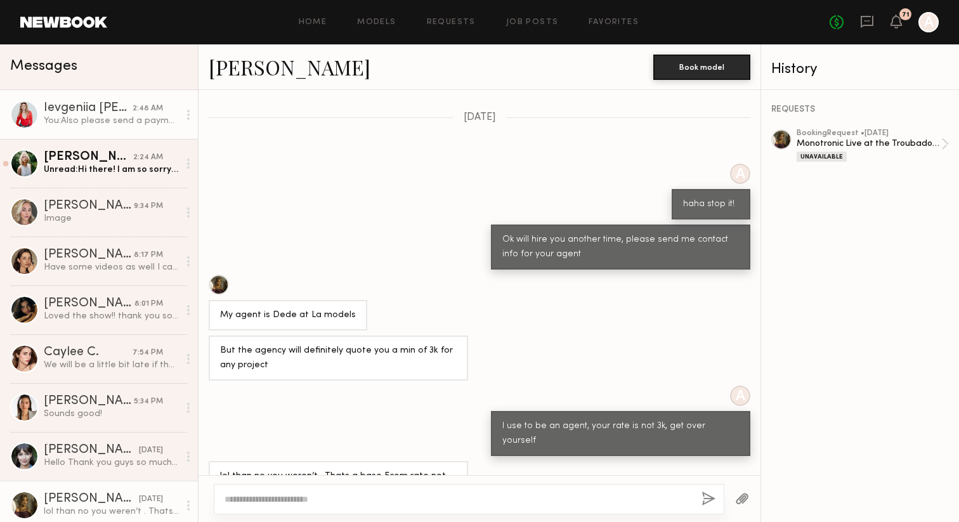
click at [100, 112] on div "Ievgeniia [PERSON_NAME]" at bounding box center [88, 108] width 89 height 13
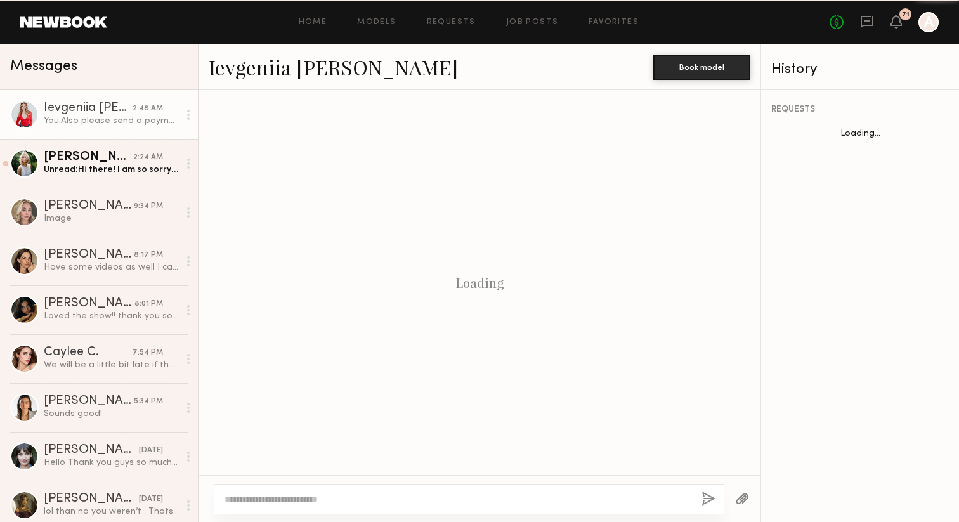
scroll to position [1458, 0]
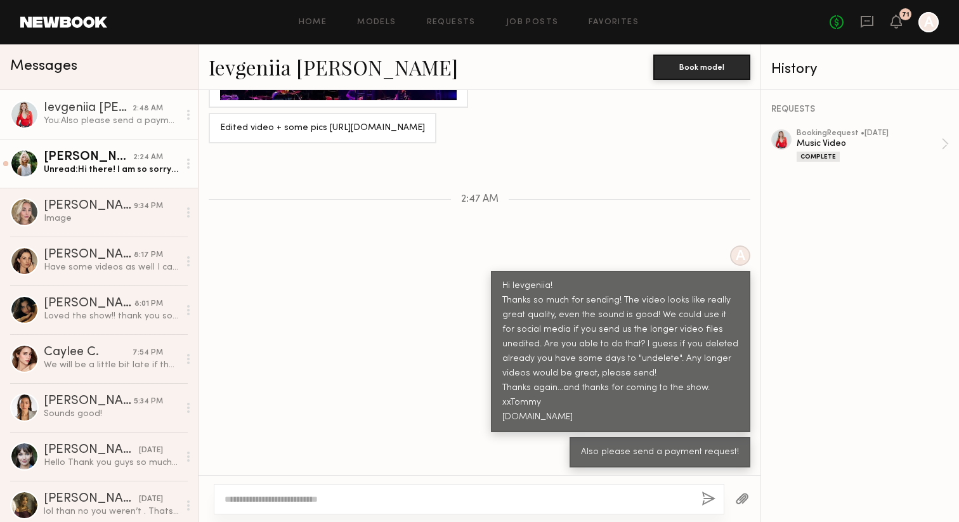
click at [59, 157] on div "[PERSON_NAME]" at bounding box center [88, 157] width 89 height 13
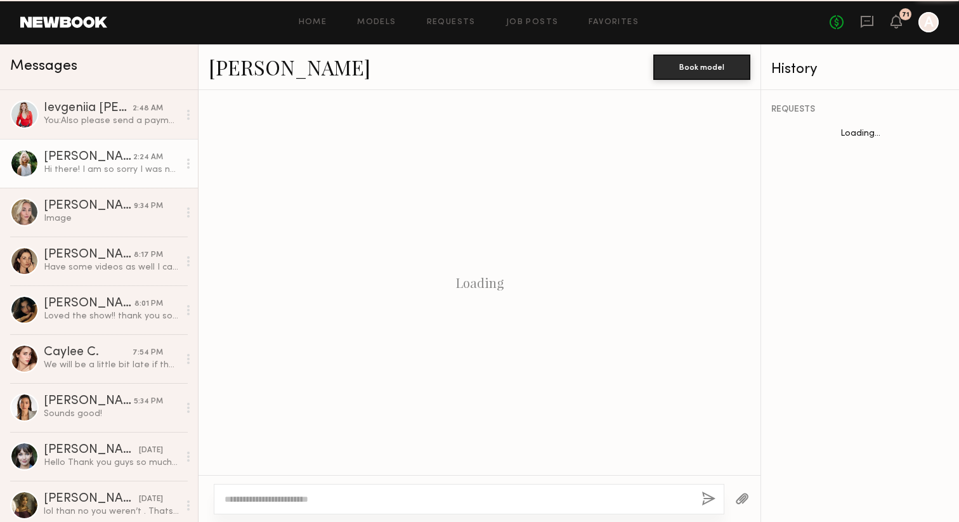
scroll to position [854, 0]
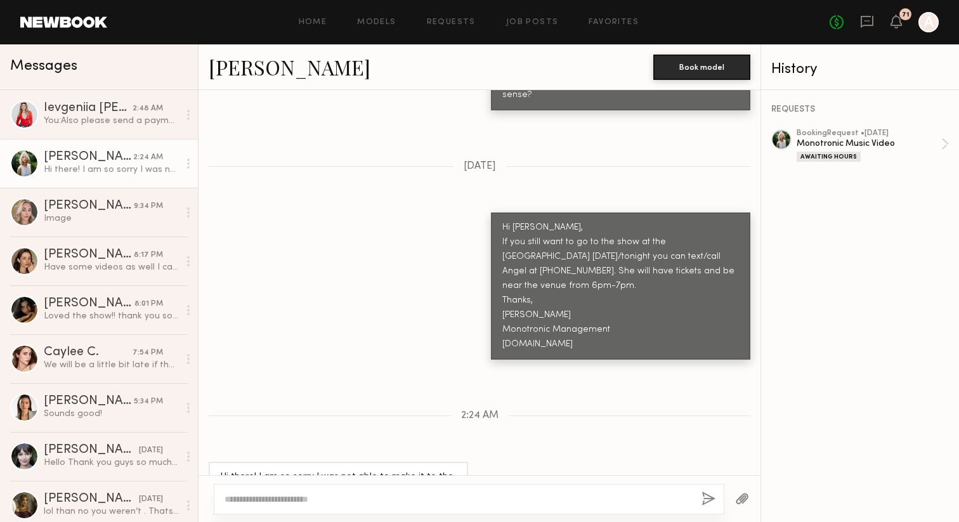
click at [245, 70] on link "[PERSON_NAME]" at bounding box center [290, 66] width 162 height 27
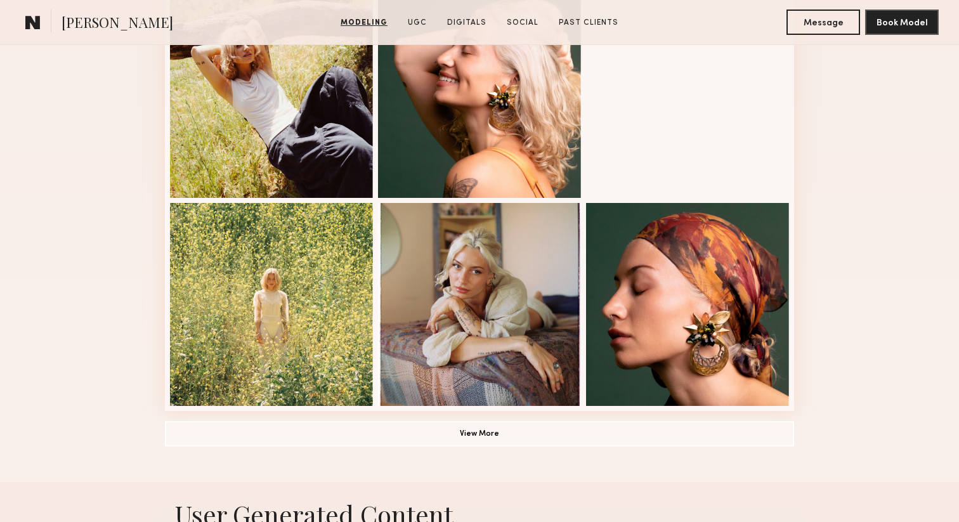
scroll to position [797, 0]
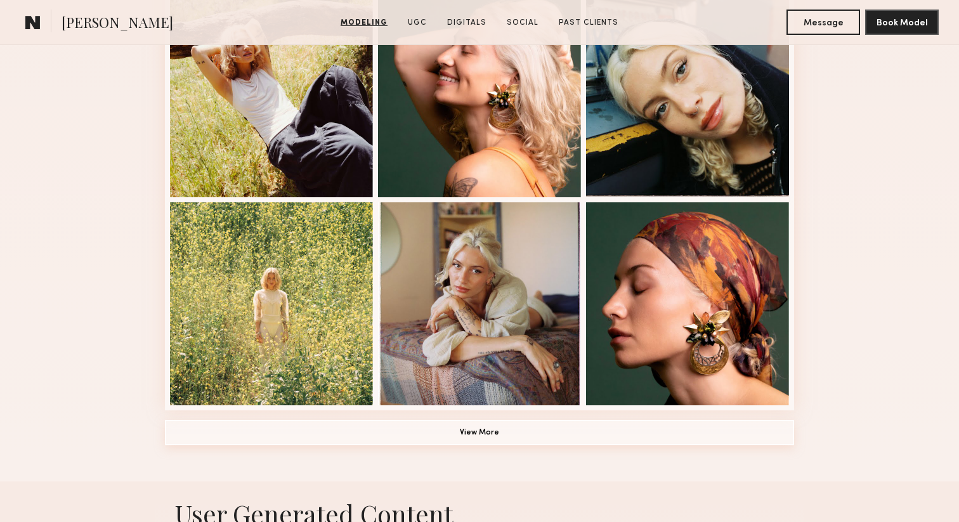
click at [484, 433] on button "View More" at bounding box center [479, 432] width 629 height 25
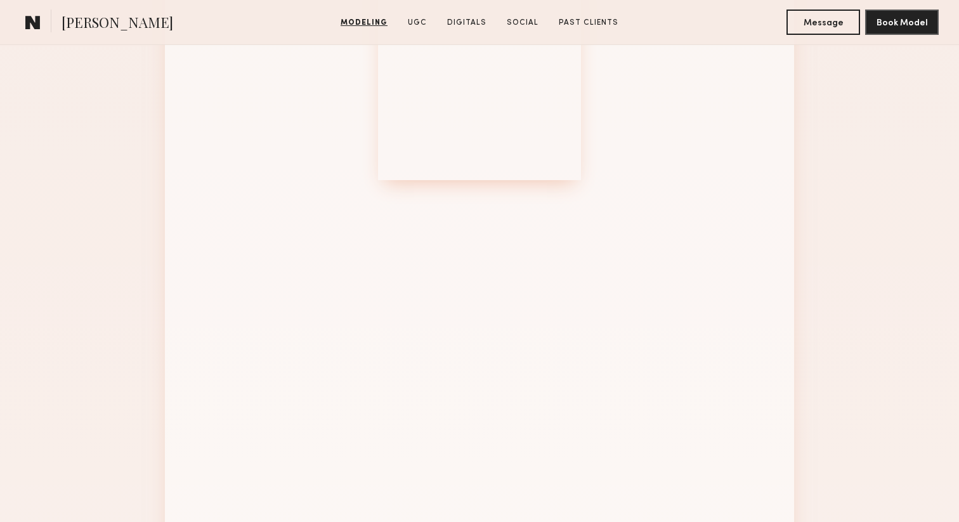
scroll to position [1230, 0]
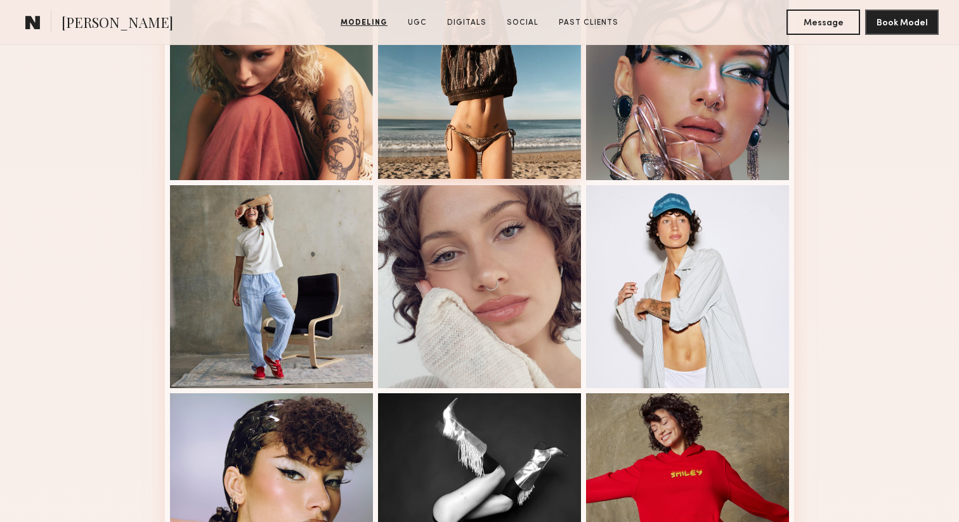
click at [472, 142] on div at bounding box center [479, 77] width 203 height 203
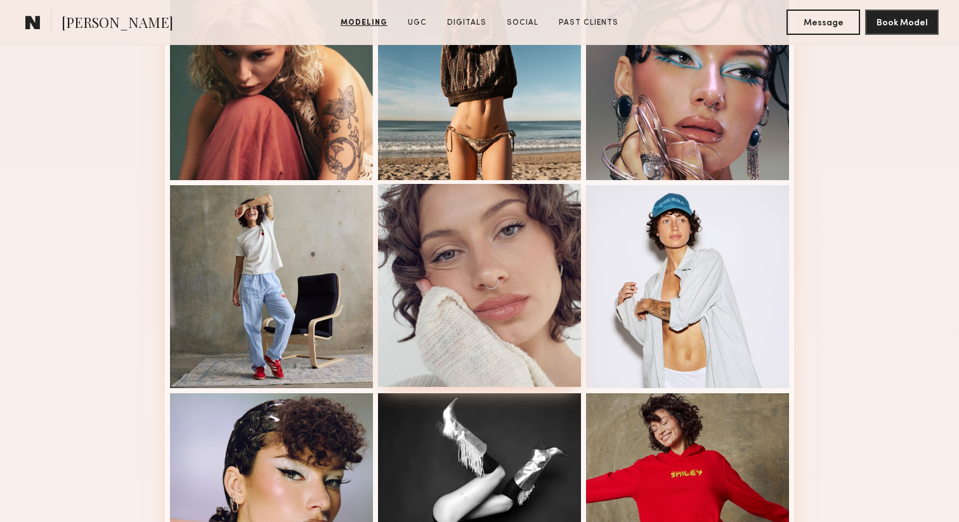
click at [427, 256] on div at bounding box center [479, 285] width 203 height 203
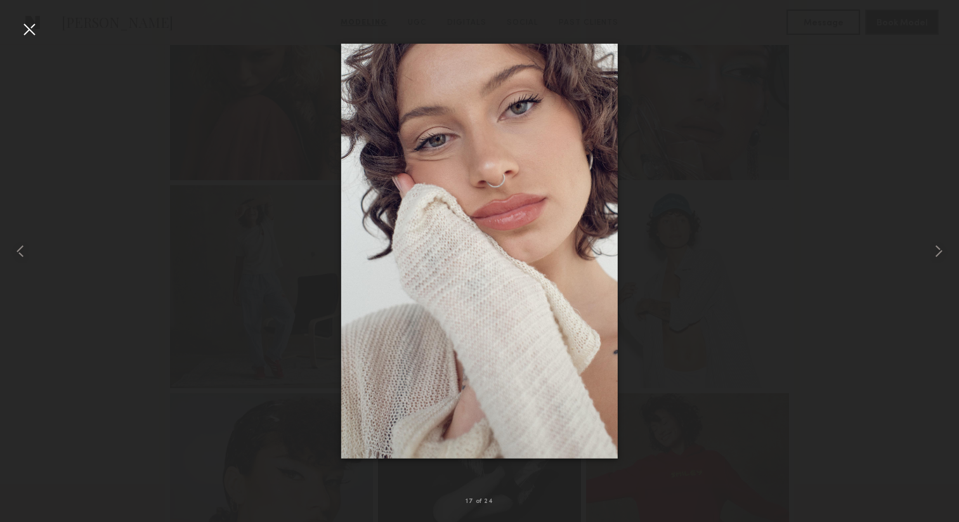
click at [678, 202] on div at bounding box center [479, 250] width 959 height 461
click at [932, 248] on common-icon at bounding box center [939, 251] width 20 height 20
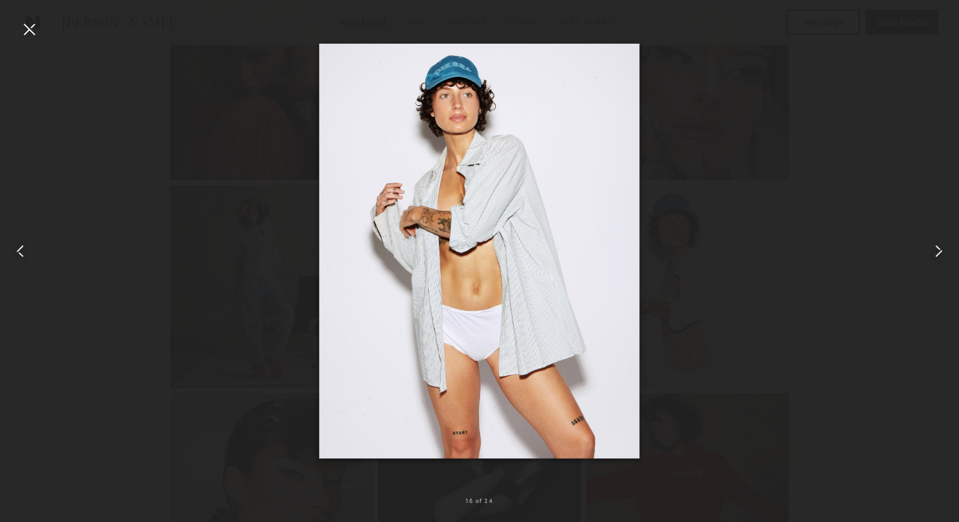
click at [938, 252] on common-icon at bounding box center [939, 251] width 20 height 20
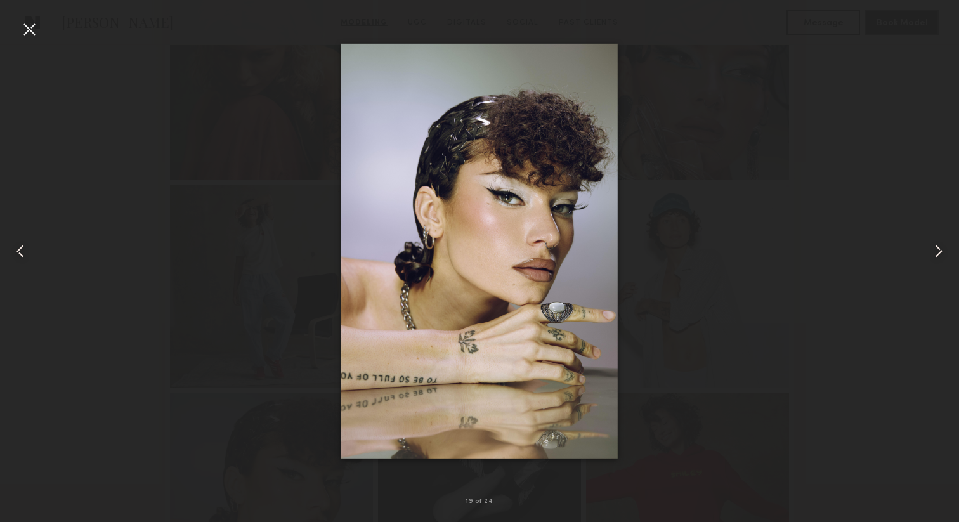
click at [938, 252] on common-icon at bounding box center [939, 251] width 20 height 20
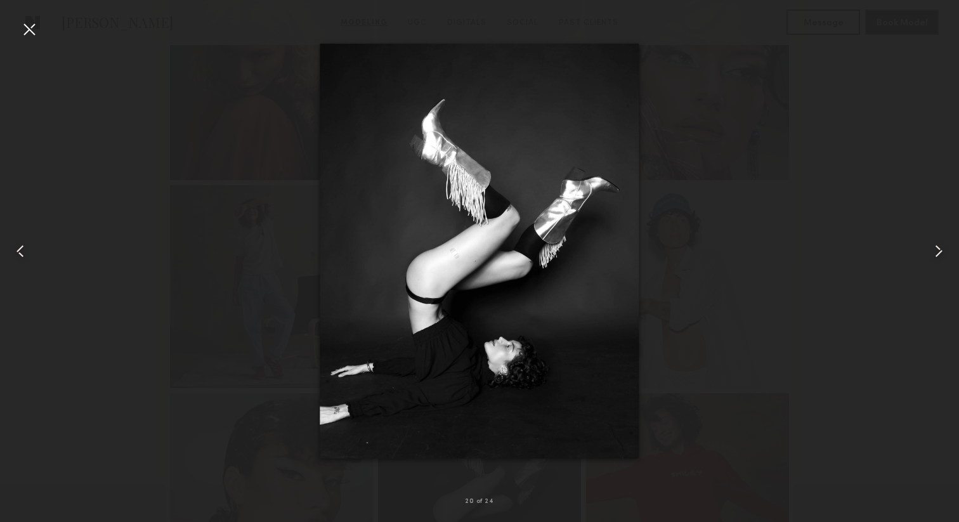
click at [938, 252] on common-icon at bounding box center [939, 251] width 20 height 20
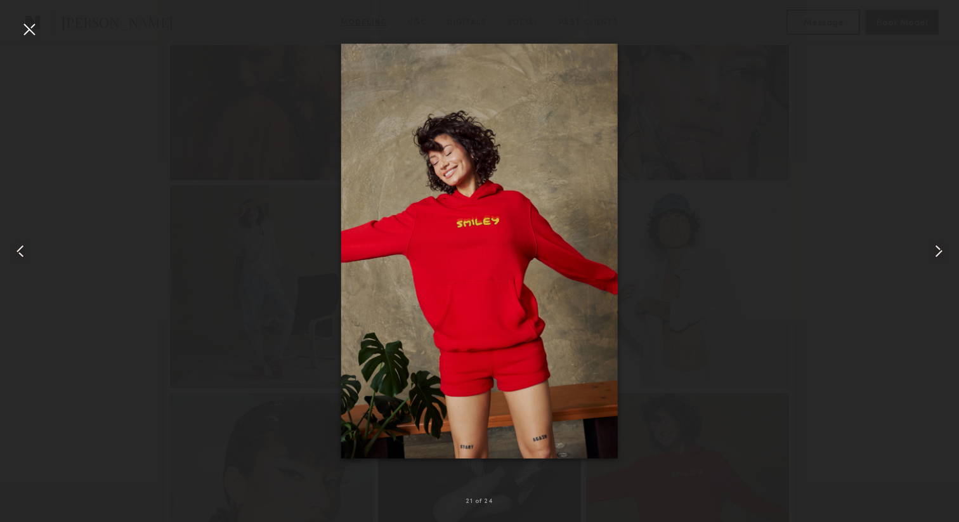
click at [938, 252] on common-icon at bounding box center [939, 251] width 20 height 20
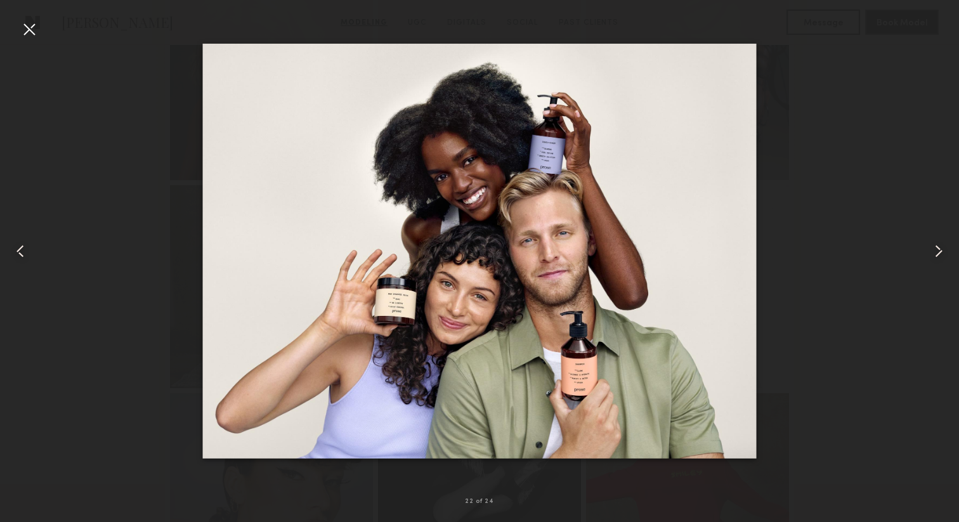
click at [936, 250] on common-icon at bounding box center [939, 251] width 20 height 20
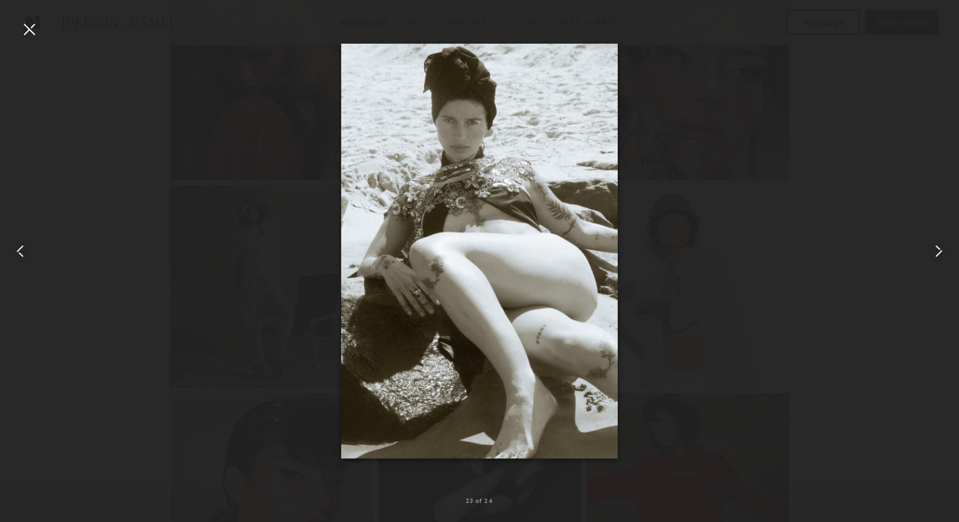
click at [937, 250] on common-icon at bounding box center [939, 251] width 20 height 20
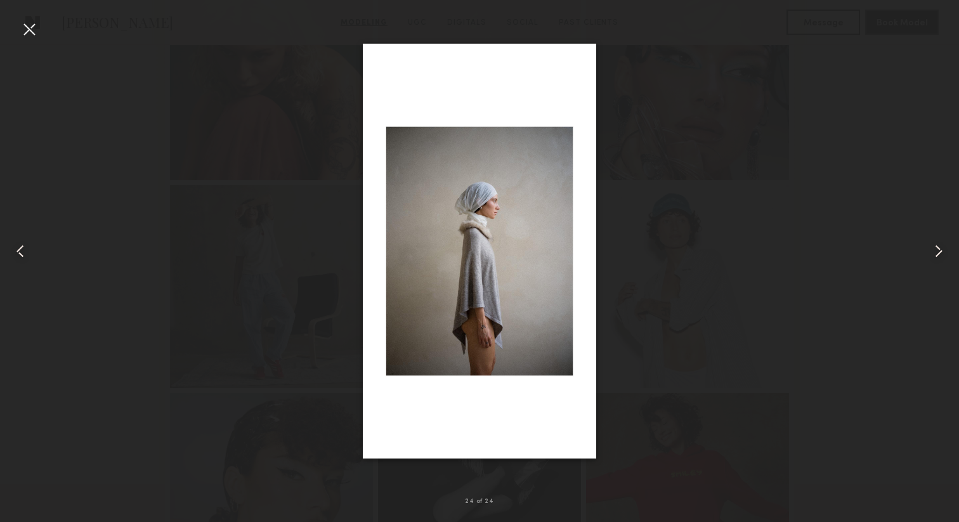
click at [934, 248] on common-icon at bounding box center [939, 251] width 20 height 20
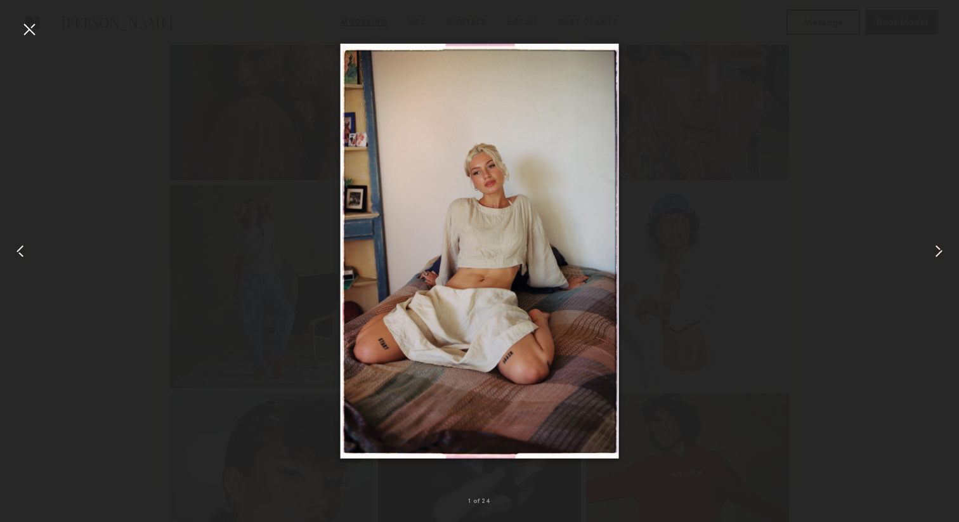
click at [934, 248] on common-icon at bounding box center [939, 251] width 20 height 20
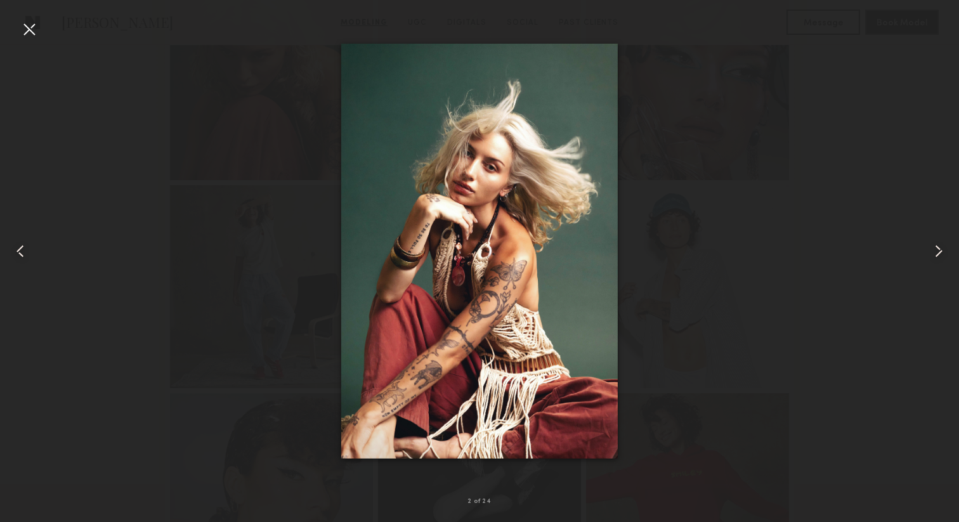
click at [934, 248] on common-icon at bounding box center [939, 251] width 20 height 20
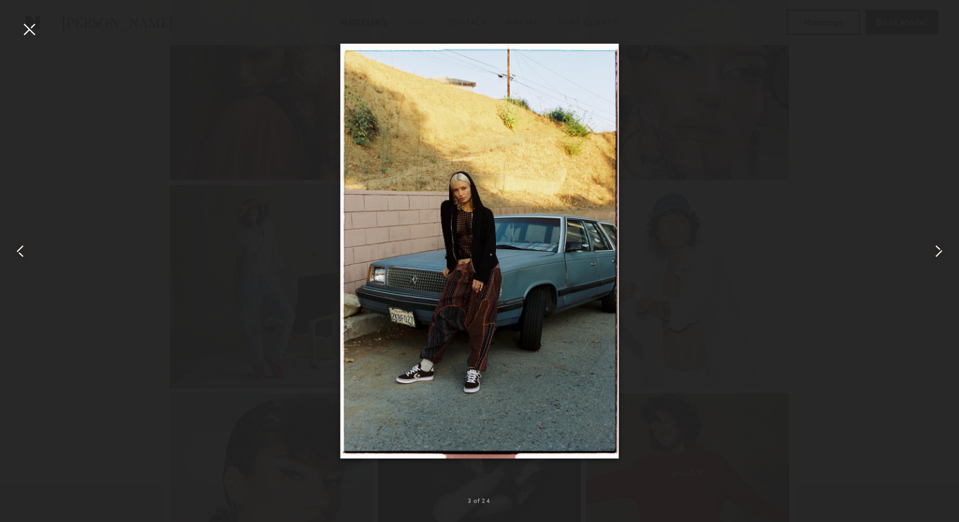
click at [848, 240] on div at bounding box center [479, 250] width 959 height 461
click at [24, 30] on div at bounding box center [29, 29] width 20 height 20
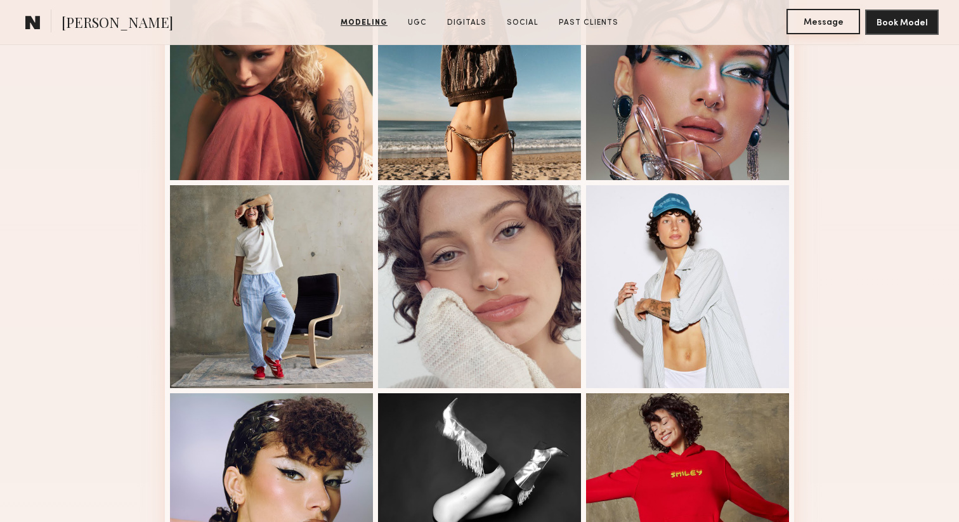
click at [833, 29] on button "Message" at bounding box center [823, 21] width 74 height 25
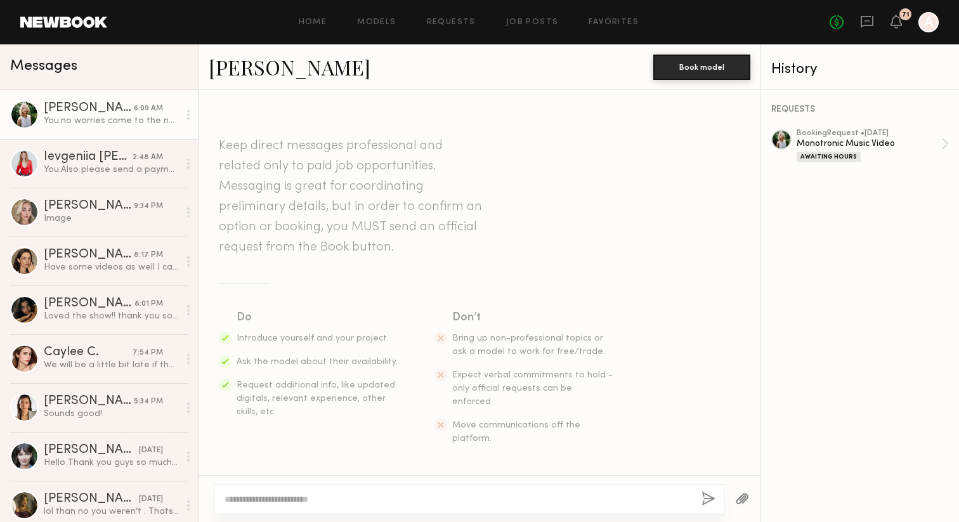
scroll to position [915, 0]
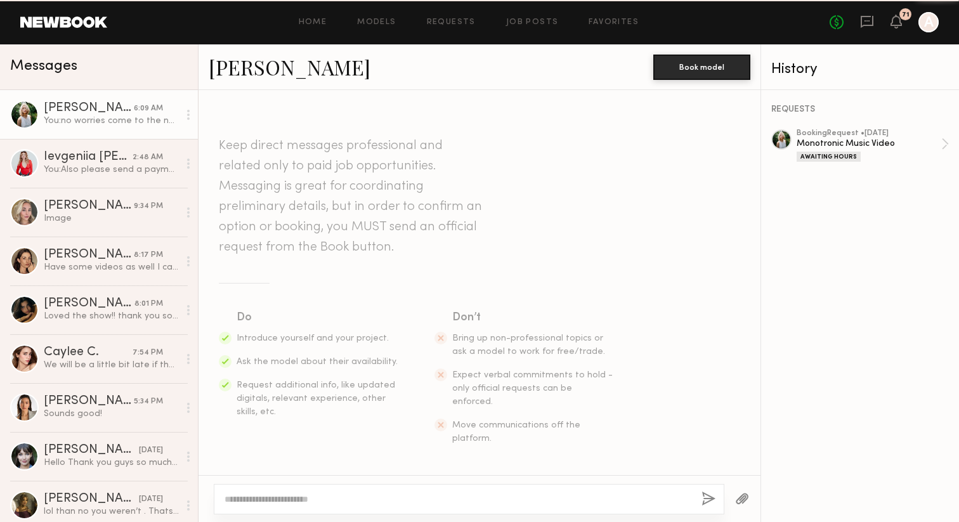
scroll to position [915, 0]
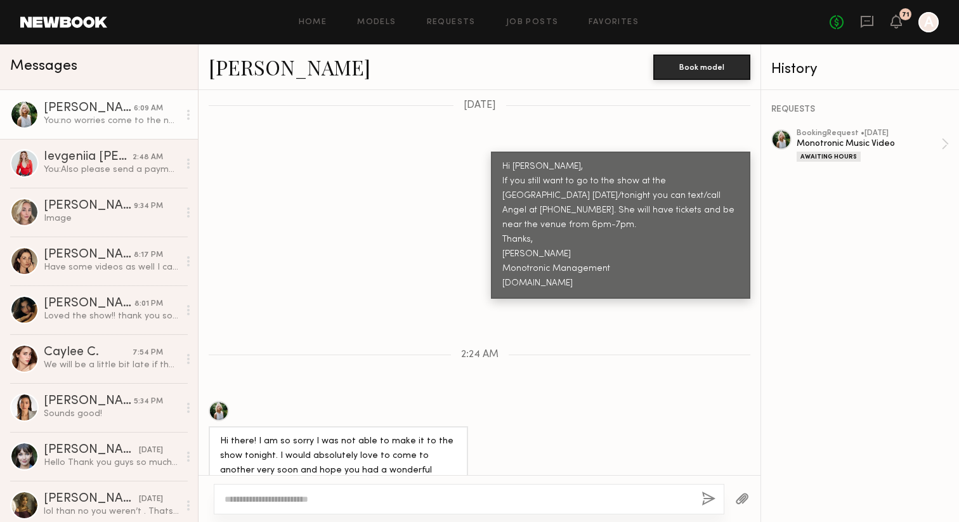
click at [741, 497] on button "button" at bounding box center [742, 500] width 14 height 16
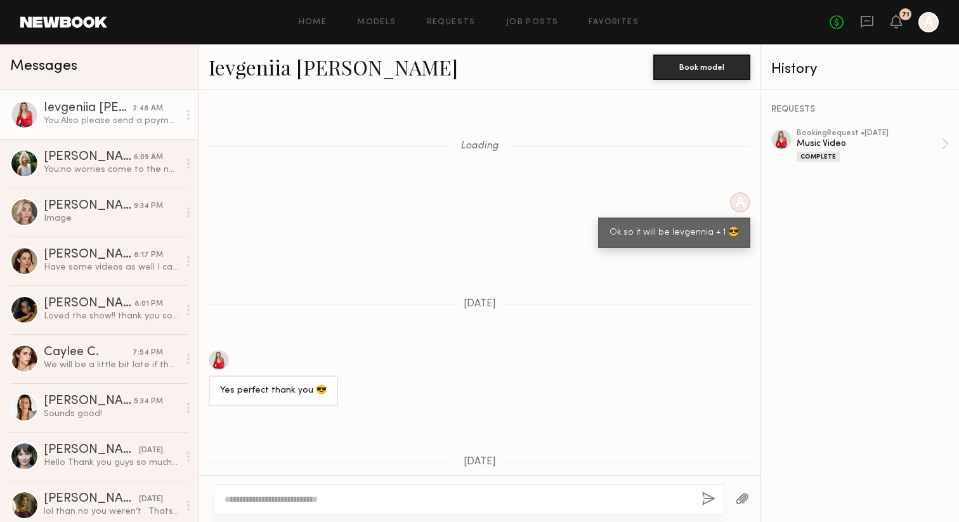
scroll to position [809, 0]
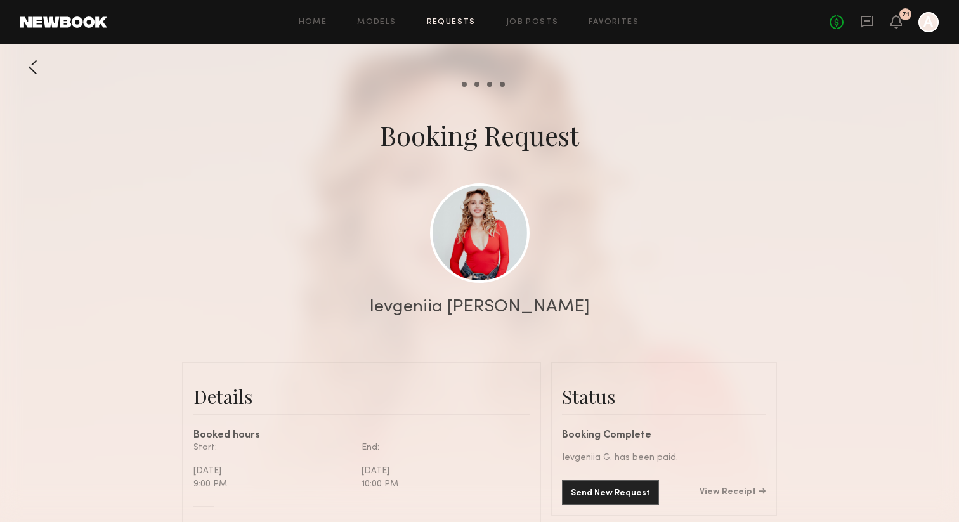
scroll to position [4967, 0]
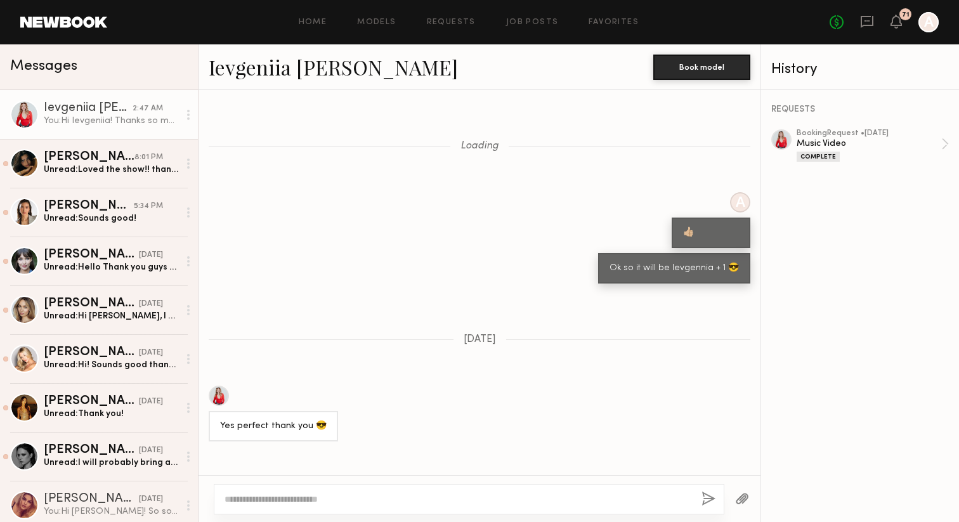
scroll to position [1747, 0]
